Goal: Navigation & Orientation: Find specific page/section

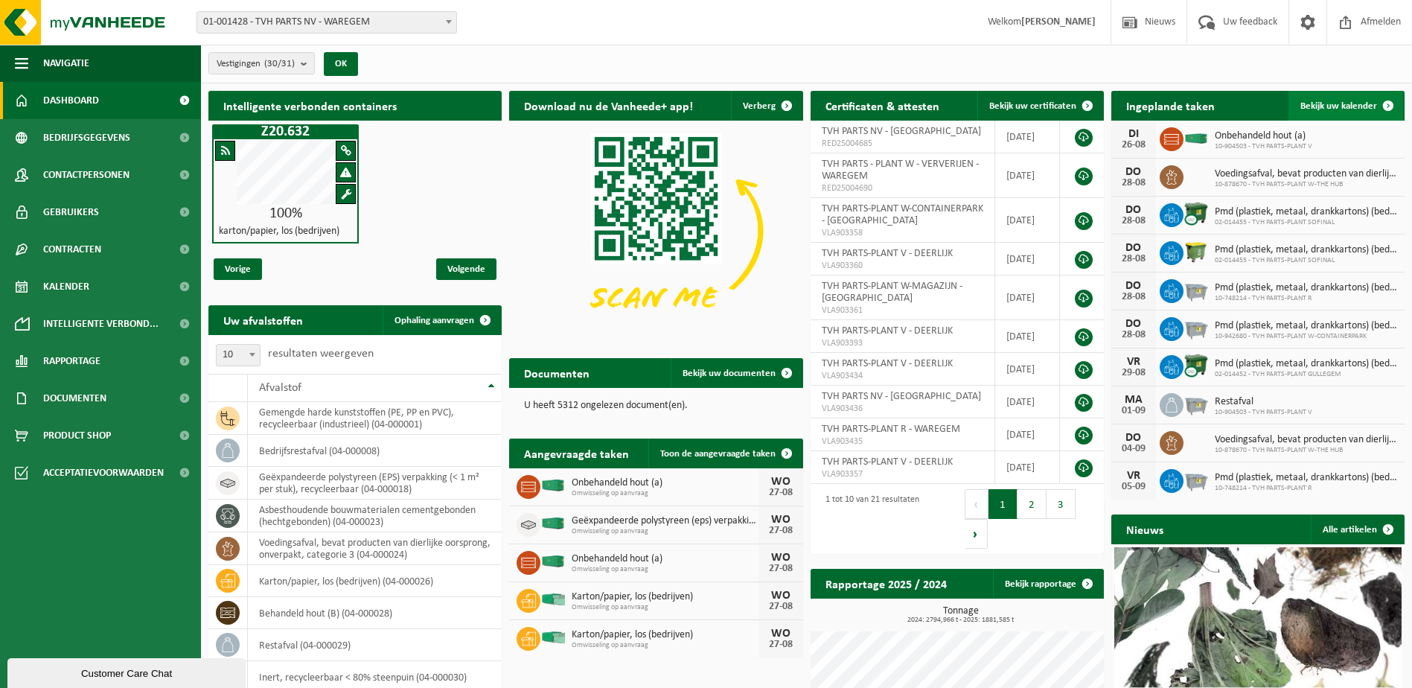
click at [1389, 103] on span at bounding box center [1388, 106] width 30 height 30
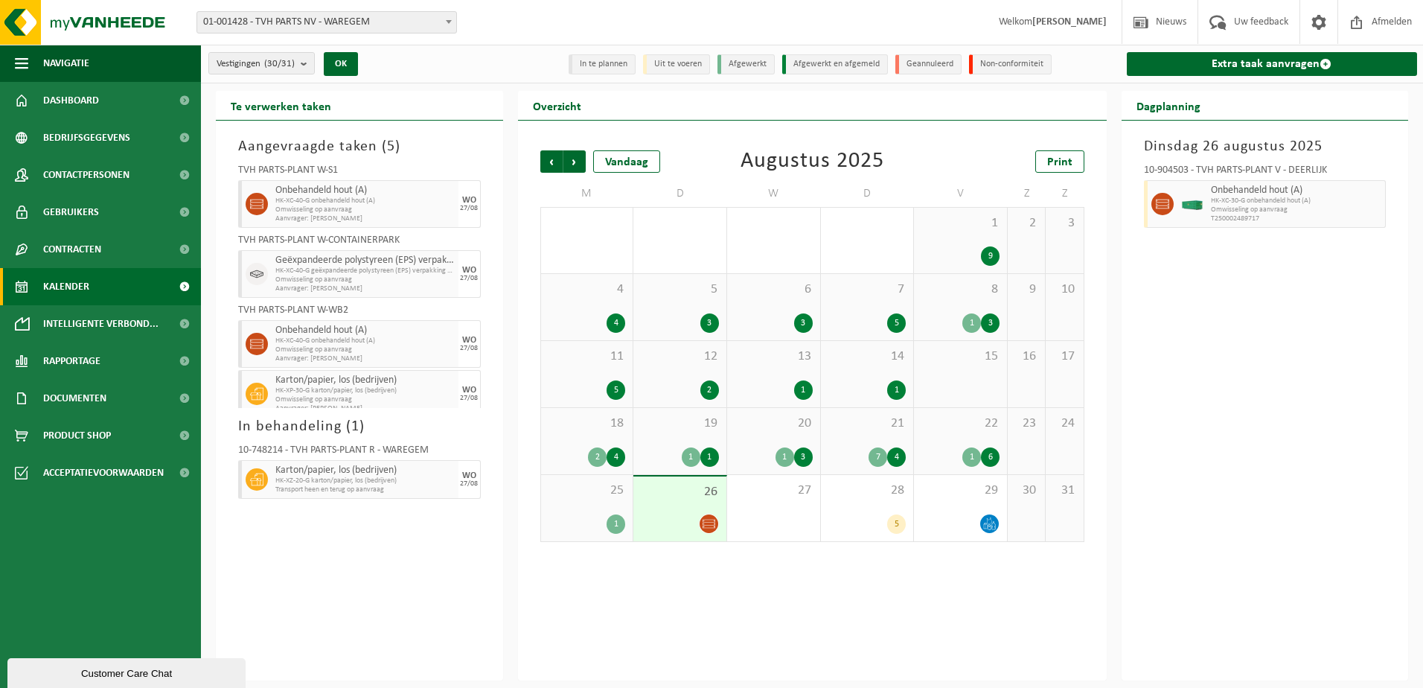
click at [464, 278] on div "27/08" at bounding box center [469, 278] width 18 height 7
click at [410, 266] on span "HK-XC-40-G geëxpandeerde polystyreen (EPS) verpakking (< 1 m" at bounding box center [364, 270] width 179 height 9
